Goal: Task Accomplishment & Management: Use online tool/utility

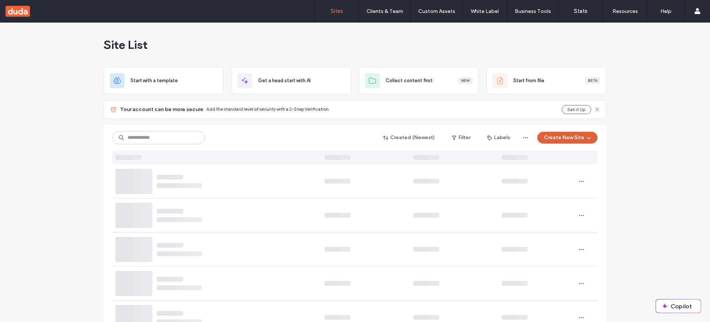
click at [572, 137] on button "Create New Site" at bounding box center [567, 138] width 60 height 12
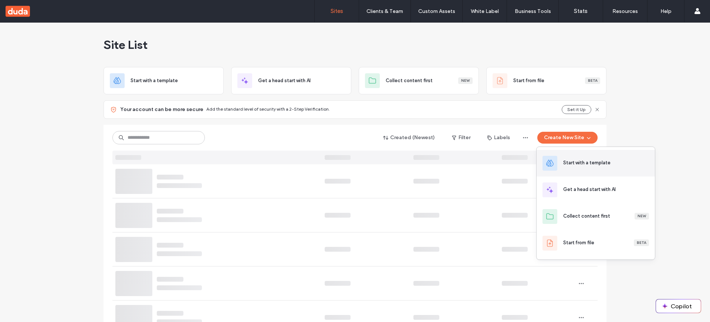
click at [581, 158] on div "Start with a template" at bounding box center [595, 163] width 118 height 27
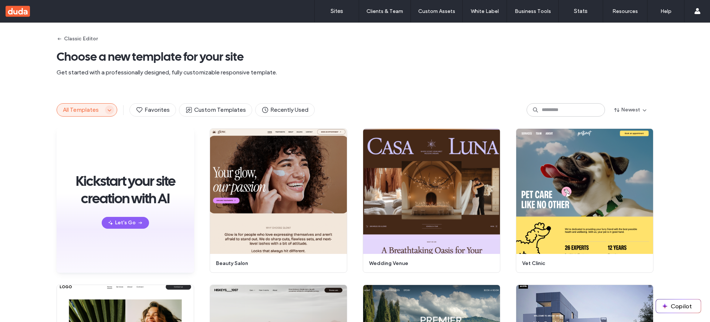
click at [106, 109] on icon "button" at bounding box center [109, 110] width 6 height 6
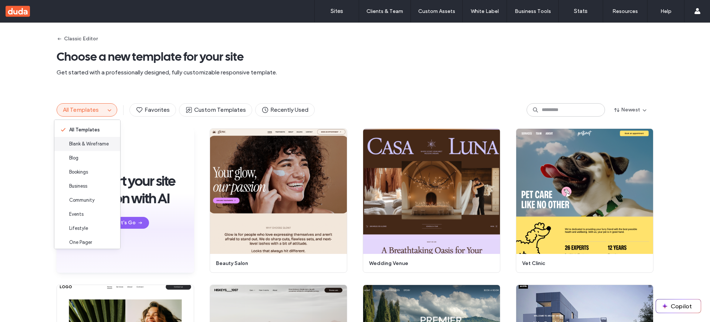
click at [89, 145] on span "Blank & Wireframe" at bounding box center [89, 143] width 40 height 7
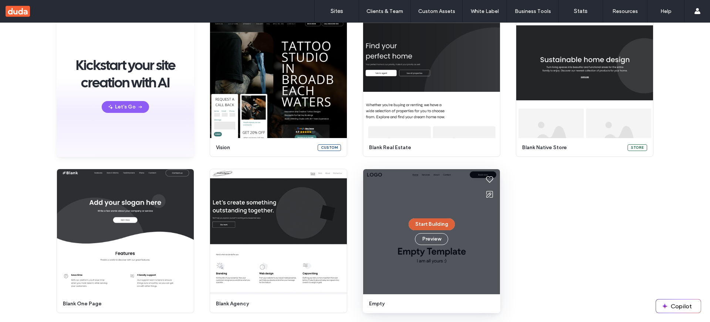
scroll to position [79, 0]
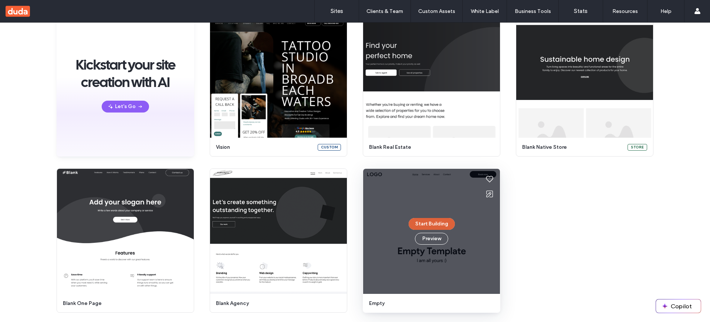
click at [422, 224] on button "Start Building" at bounding box center [431, 224] width 46 height 12
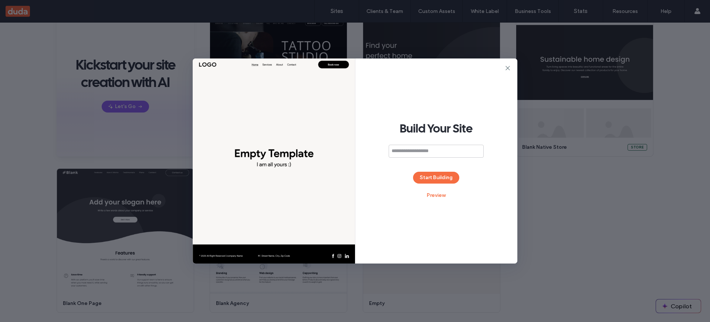
click at [429, 150] on input at bounding box center [435, 151] width 95 height 13
type input "****"
click at [432, 177] on button "Start Building" at bounding box center [436, 177] width 46 height 12
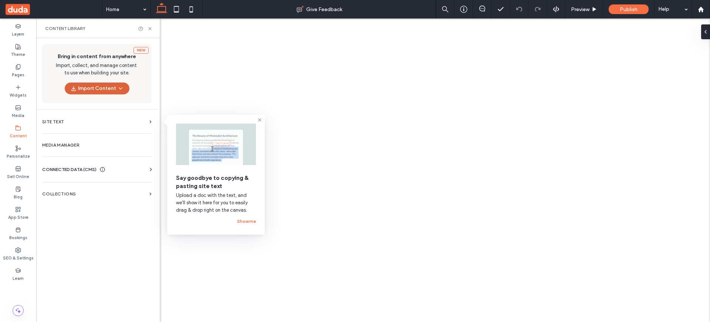
click at [92, 87] on button "Import Content" at bounding box center [97, 88] width 65 height 12
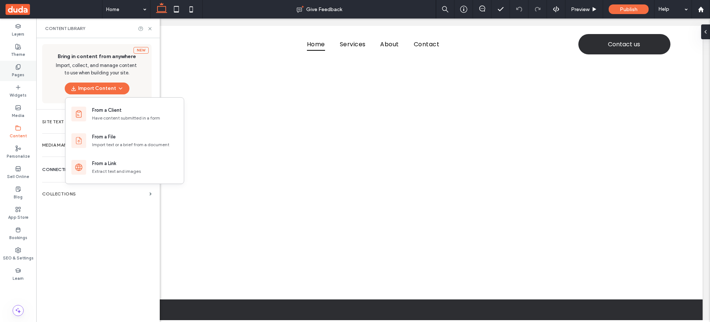
click at [16, 72] on label "Pages" at bounding box center [18, 74] width 13 height 8
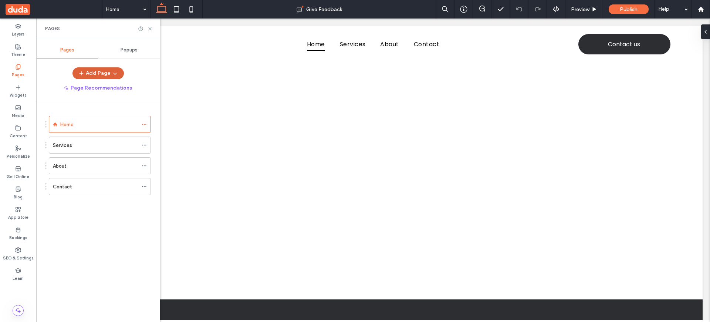
click at [115, 75] on icon "button" at bounding box center [115, 73] width 6 height 6
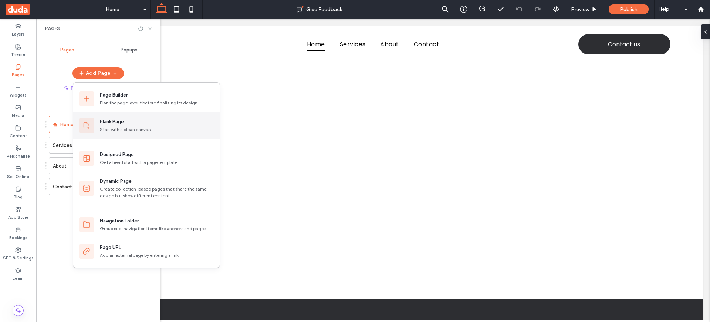
click at [133, 118] on div "Blank Page" at bounding box center [157, 121] width 114 height 7
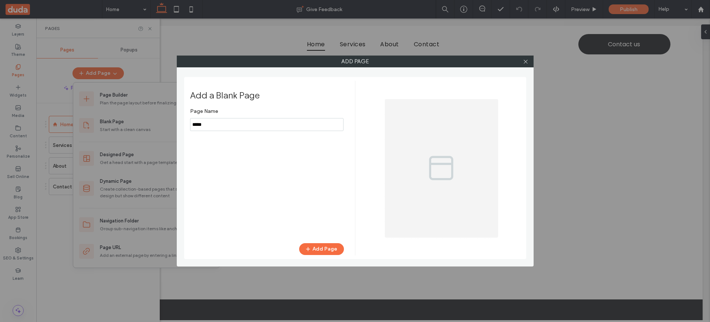
drag, startPoint x: 240, startPoint y: 124, endPoint x: 131, endPoint y: 126, distance: 109.1
click at [131, 127] on div "Add Page Add a Blank Page Page Name Add Page" at bounding box center [355, 161] width 710 height 322
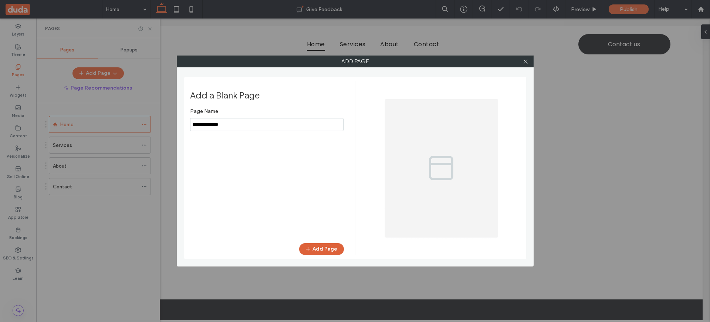
type input "**********"
click at [328, 253] on button "Add Page" at bounding box center [321, 249] width 45 height 12
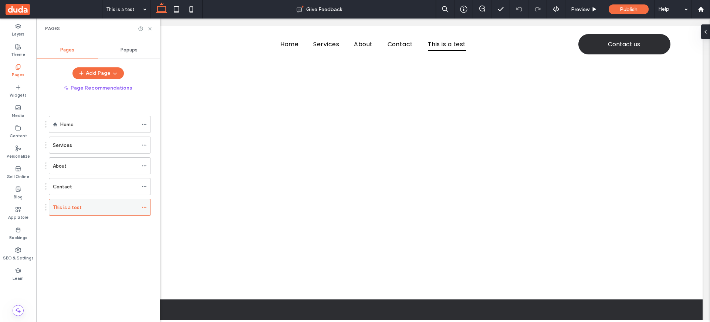
click at [146, 207] on icon at bounding box center [144, 206] width 5 height 5
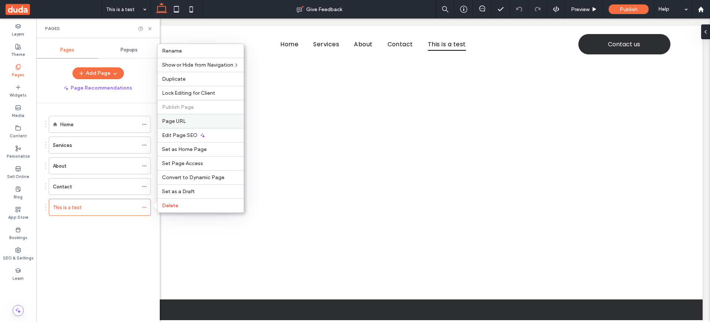
click at [177, 120] on span "Page URL" at bounding box center [174, 121] width 24 height 6
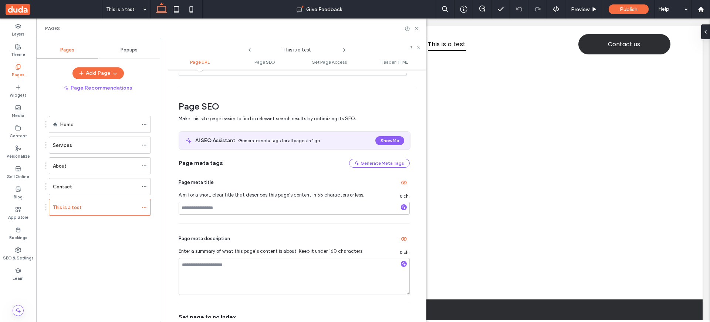
scroll to position [78, 0]
click at [21, 251] on icon at bounding box center [18, 250] width 6 height 6
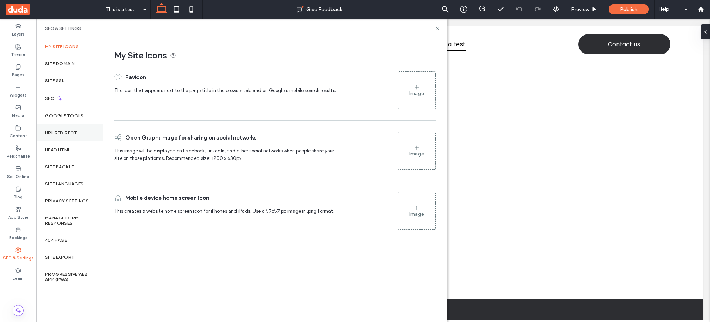
click at [64, 132] on label "URL Redirect" at bounding box center [61, 132] width 32 height 5
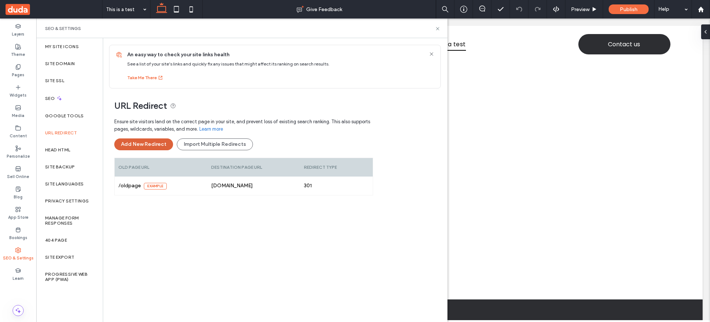
click at [153, 144] on button "Add New Redirect" at bounding box center [143, 144] width 59 height 12
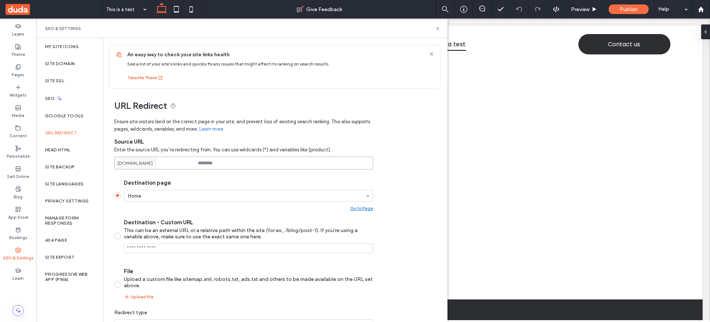
click at [221, 160] on input at bounding box center [243, 162] width 259 height 13
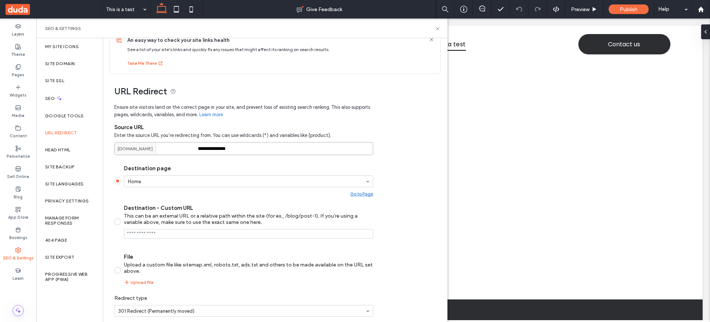
scroll to position [45, 0]
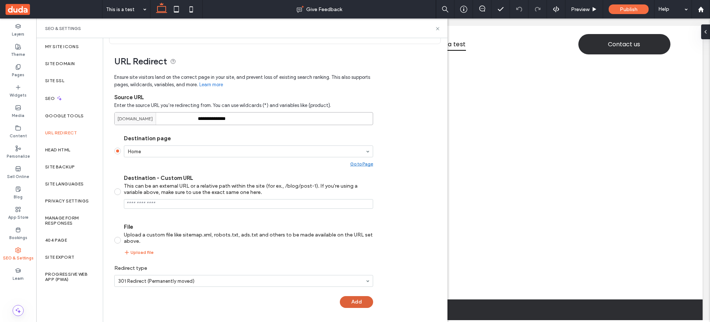
type input "**********"
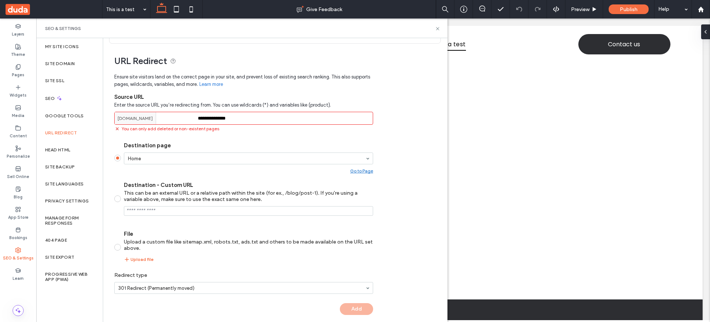
click at [356, 302] on div "**********" at bounding box center [243, 195] width 259 height 252
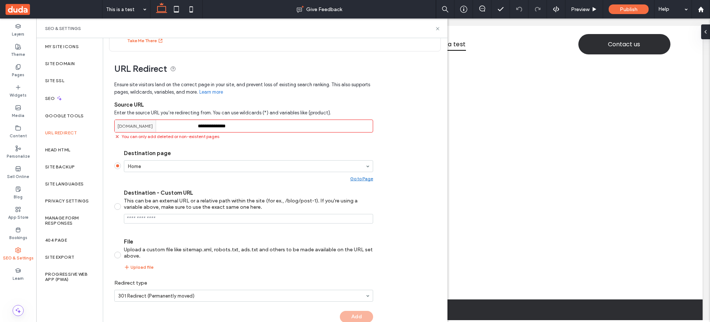
scroll to position [32, 0]
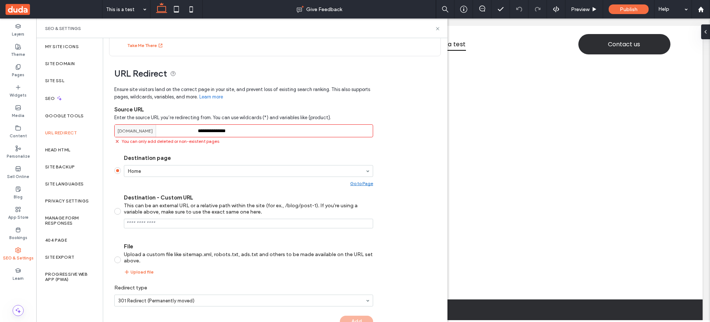
drag, startPoint x: 243, startPoint y: 131, endPoint x: 204, endPoint y: 136, distance: 39.9
click at [194, 129] on div "**********" at bounding box center [243, 130] width 259 height 13
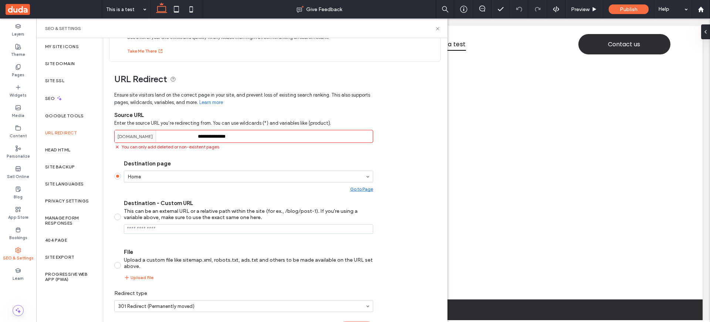
scroll to position [0, 0]
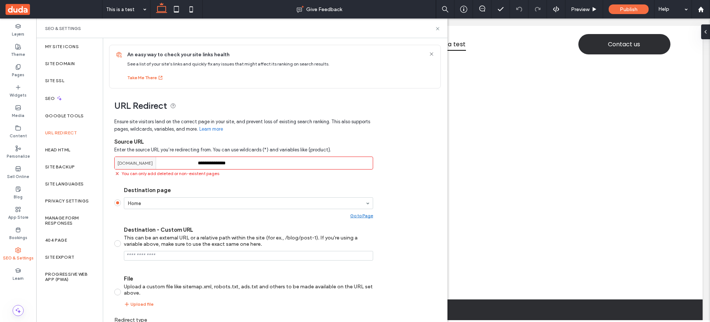
click at [60, 136] on div "URL Redirect" at bounding box center [69, 132] width 67 height 17
click at [59, 152] on label "Head HTML" at bounding box center [58, 149] width 26 height 5
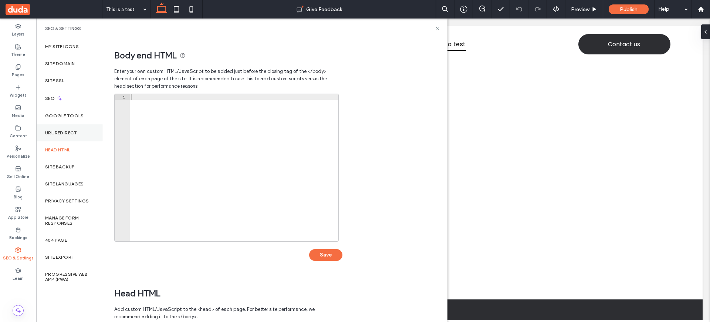
click at [64, 138] on div "URL Redirect" at bounding box center [69, 132] width 67 height 17
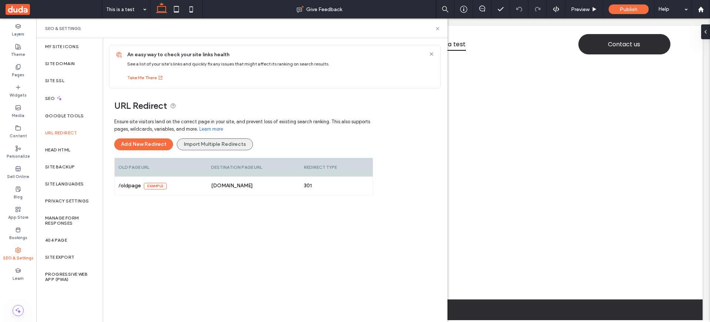
click at [200, 146] on button "Import Multiple Redirects" at bounding box center [215, 144] width 76 height 12
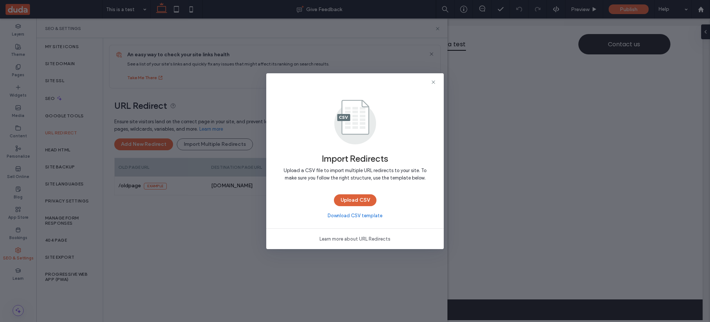
click at [349, 200] on button "Upload CSV" at bounding box center [355, 200] width 43 height 12
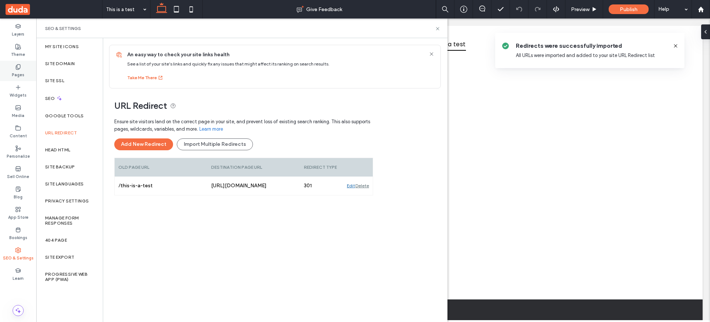
click at [16, 66] on use at bounding box center [18, 66] width 4 height 5
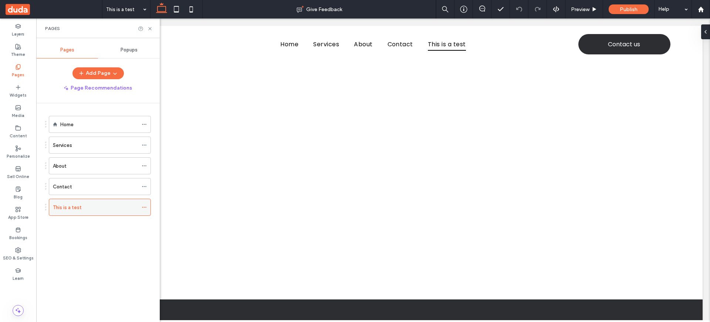
click at [142, 207] on icon at bounding box center [144, 206] width 5 height 5
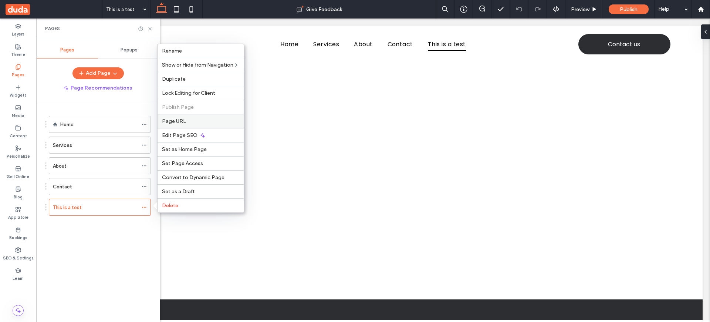
click at [183, 121] on span "Page URL" at bounding box center [174, 121] width 24 height 6
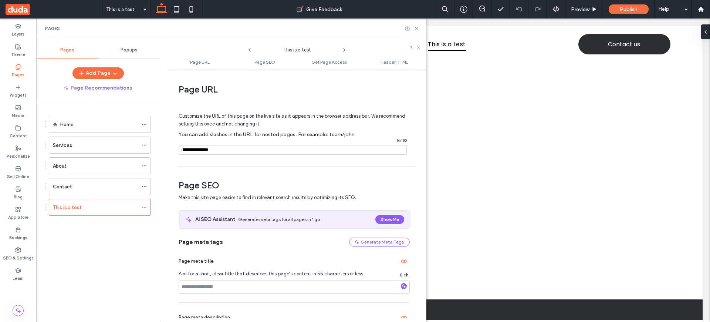
click at [15, 64] on icon at bounding box center [18, 67] width 6 height 6
click at [415, 29] on icon at bounding box center [417, 29] width 6 height 6
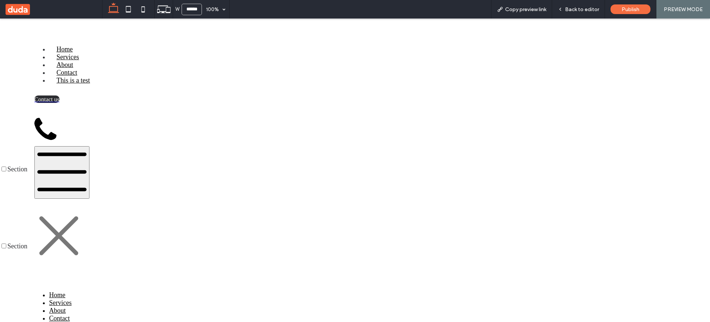
click at [73, 45] on span "Home" at bounding box center [65, 48] width 16 height 7
click at [575, 13] on div "Back to editor" at bounding box center [578, 9] width 53 height 18
click at [578, 7] on span "Back to editor" at bounding box center [582, 9] width 34 height 6
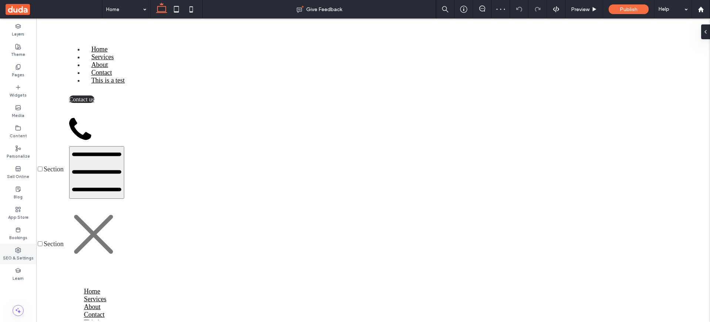
click at [22, 255] on label "SEO & Settings" at bounding box center [18, 257] width 31 height 8
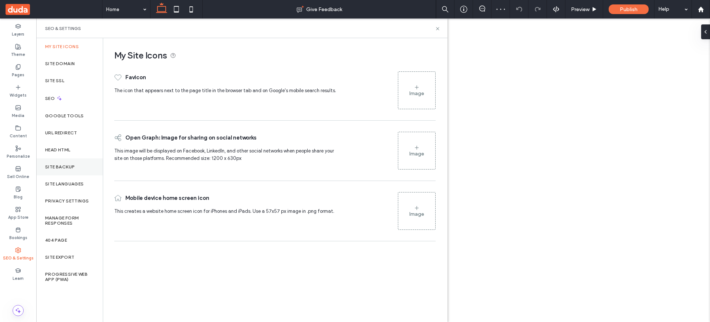
click at [66, 163] on div "Site Backup" at bounding box center [69, 166] width 67 height 17
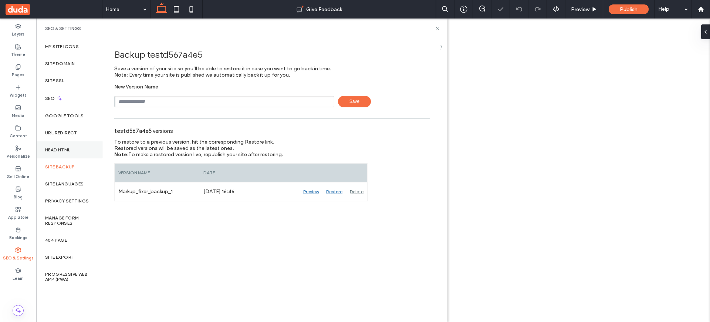
click at [67, 150] on label "Head HTML" at bounding box center [58, 149] width 26 height 5
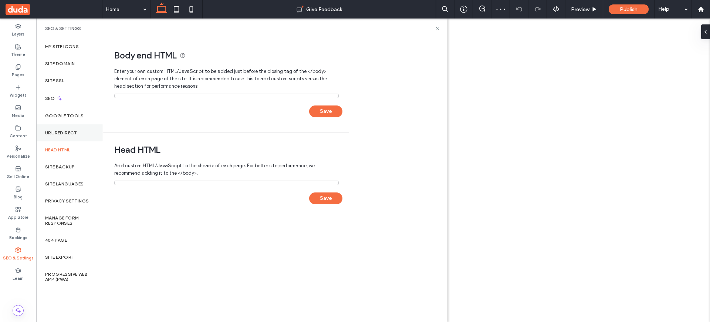
click at [66, 129] on div "URL Redirect" at bounding box center [69, 132] width 67 height 17
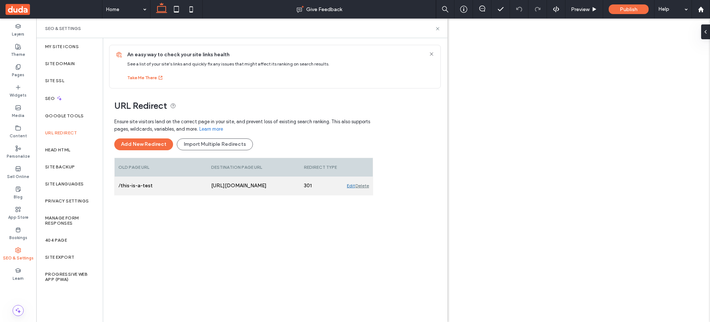
click at [351, 186] on div "Edit" at bounding box center [351, 185] width 8 height 18
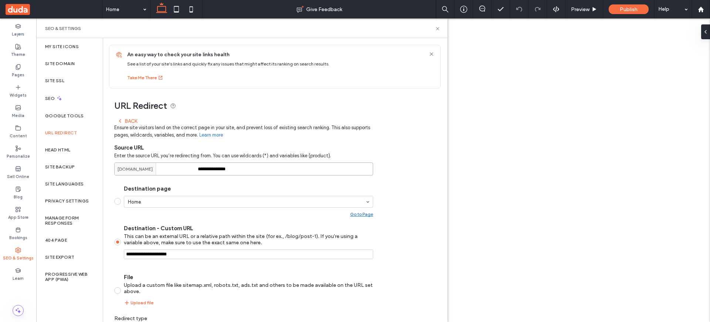
click at [253, 172] on input "**********" at bounding box center [243, 168] width 259 height 13
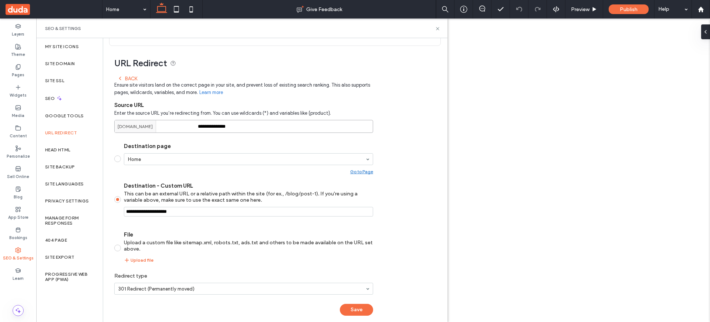
scroll to position [51, 0]
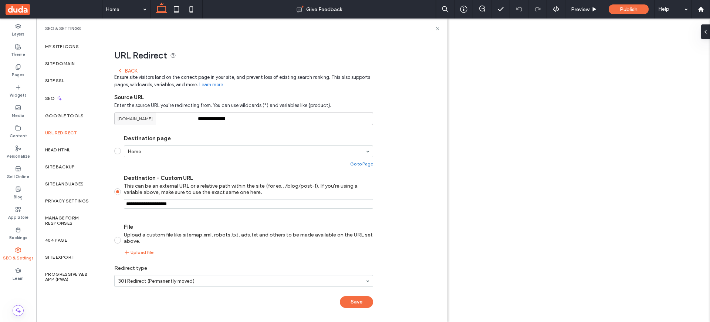
click at [120, 148] on label "Destination page Home Go to Page" at bounding box center [243, 150] width 259 height 31
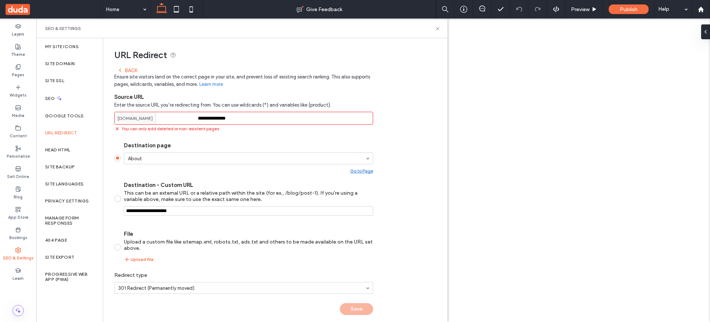
scroll to position [58, 0]
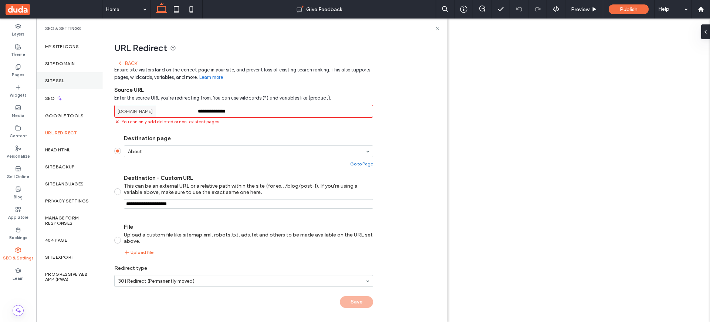
click at [71, 86] on div "Site SSL" at bounding box center [69, 80] width 67 height 17
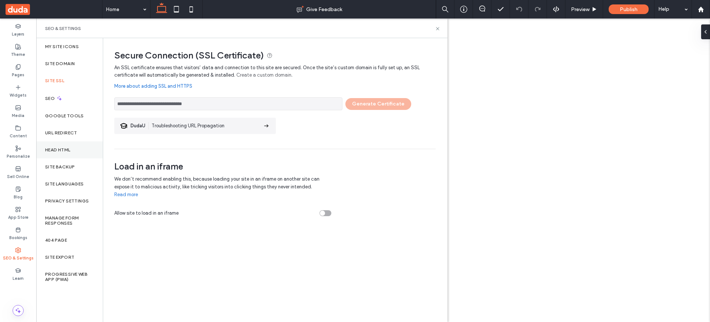
click at [70, 154] on div "Head HTML" at bounding box center [69, 149] width 67 height 17
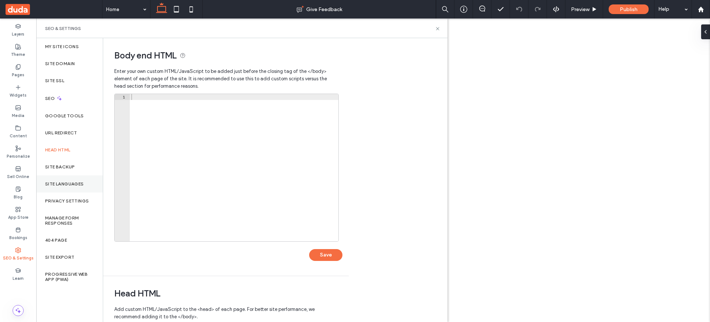
click at [68, 188] on div "Site Languages" at bounding box center [69, 183] width 67 height 17
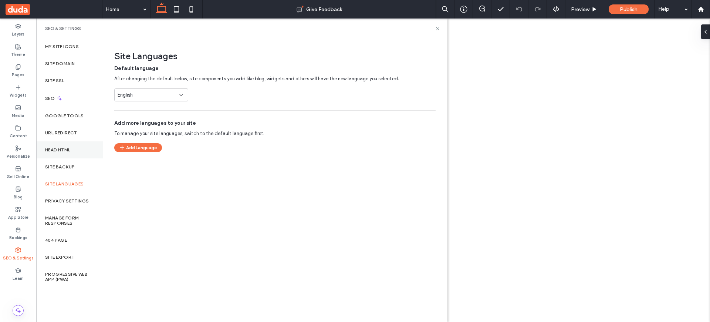
click at [64, 155] on div "Head HTML" at bounding box center [69, 149] width 67 height 17
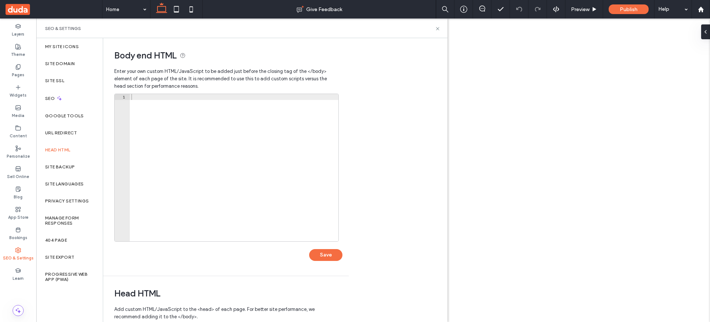
scroll to position [159, 0]
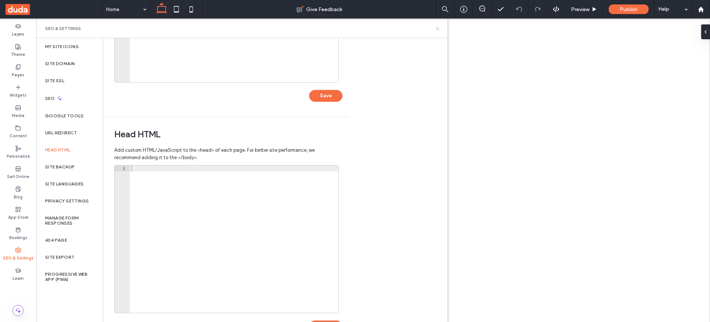
click at [437, 30] on icon at bounding box center [438, 29] width 6 height 6
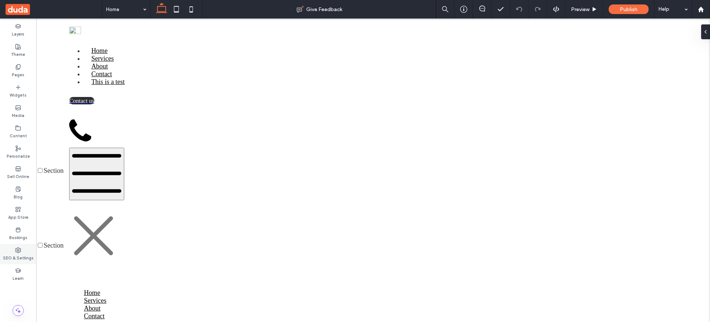
click at [14, 246] on div "SEO & Settings" at bounding box center [18, 254] width 36 height 20
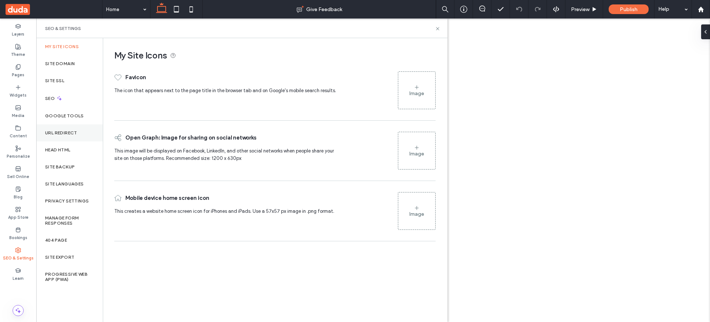
click at [71, 134] on label "URL Redirect" at bounding box center [61, 132] width 32 height 5
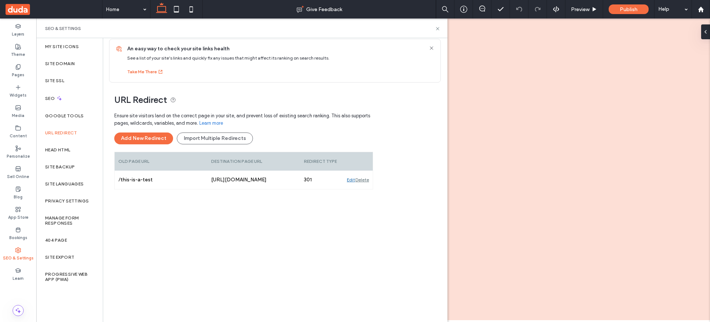
scroll to position [7, 0]
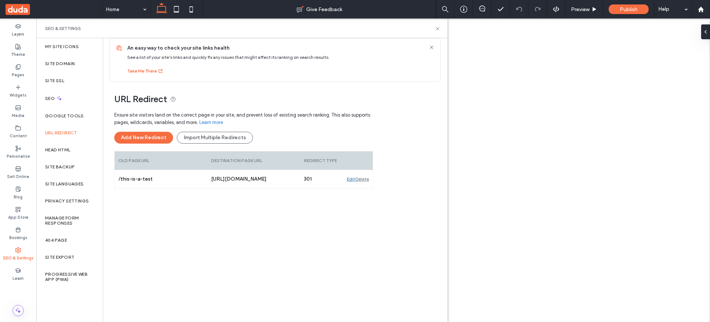
click at [440, 28] on div "SEO & Settings" at bounding box center [241, 28] width 411 height 20
click at [436, 29] on icon at bounding box center [438, 29] width 6 height 6
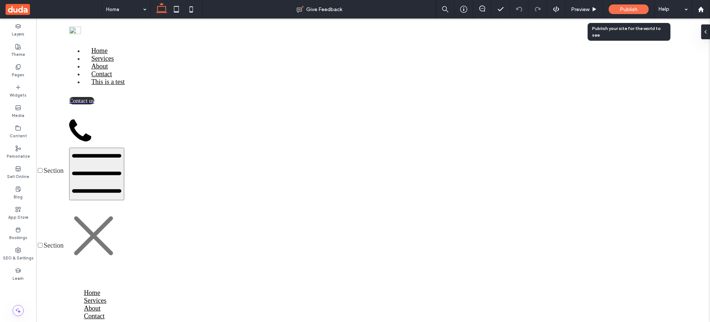
click at [619, 10] on div "Publish" at bounding box center [628, 9] width 40 height 10
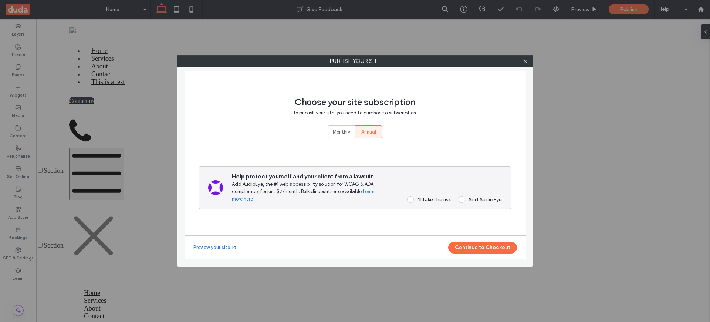
click at [425, 203] on div "Help protect yourself and your client from a lawsuit Add AudioEye, the #1 web a…" at bounding box center [355, 187] width 312 height 43
click at [425, 200] on div "I’ll take the risk" at bounding box center [434, 199] width 34 height 6
click at [487, 249] on button "Continue to Checkout" at bounding box center [482, 247] width 69 height 12
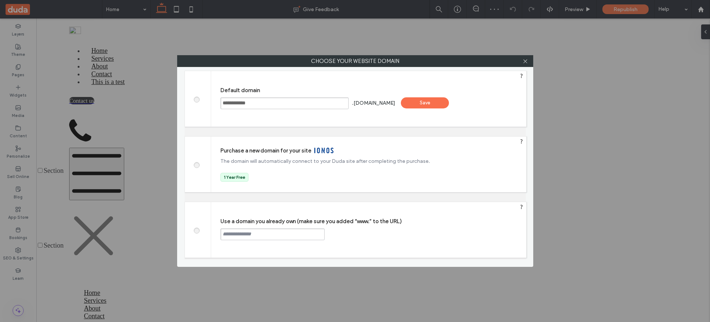
click at [432, 101] on div "Save" at bounding box center [425, 102] width 48 height 11
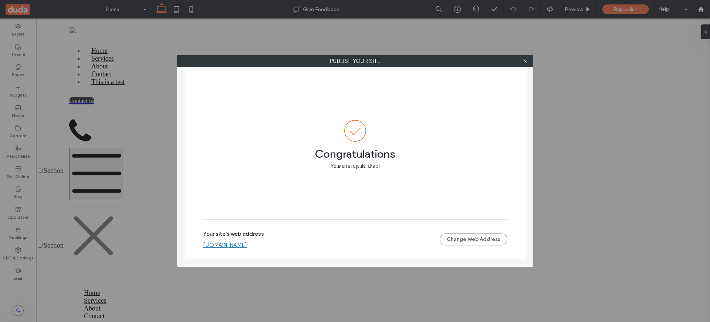
click at [247, 245] on link "[DOMAIN_NAME]" at bounding box center [225, 244] width 44 height 7
click at [247, 244] on link "[DOMAIN_NAME]" at bounding box center [225, 244] width 44 height 7
click at [526, 60] on icon at bounding box center [525, 61] width 6 height 6
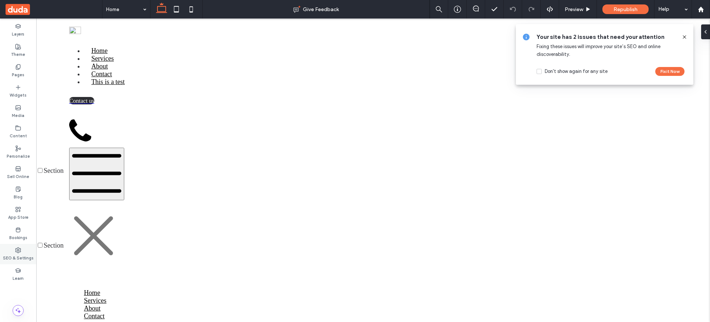
click at [23, 253] on label "SEO & Settings" at bounding box center [18, 257] width 31 height 8
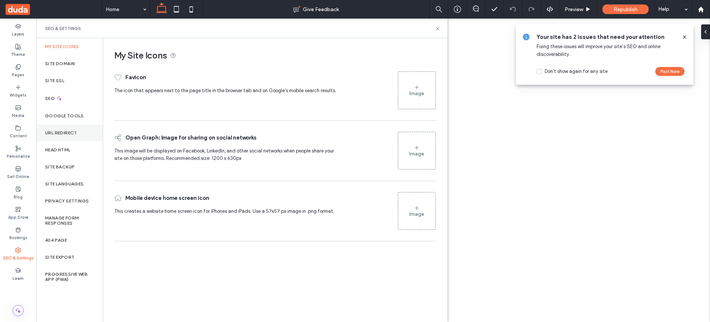
click at [68, 137] on div "URL Redirect" at bounding box center [69, 132] width 67 height 17
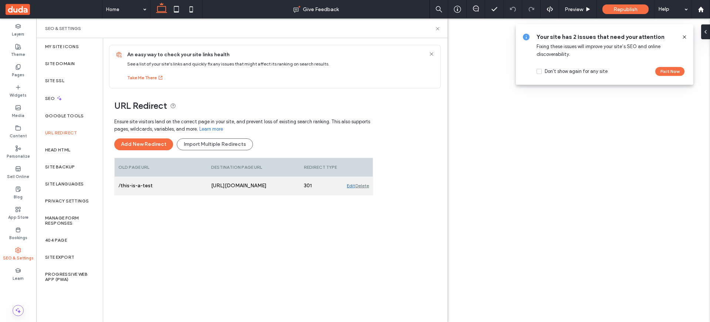
click at [365, 184] on div "Delete" at bounding box center [362, 185] width 14 height 18
